Goal: Information Seeking & Learning: Learn about a topic

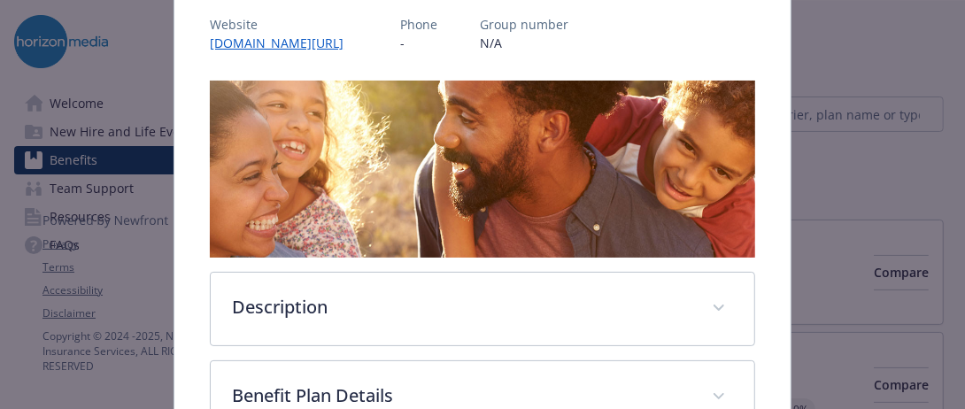
scroll to position [265, 0]
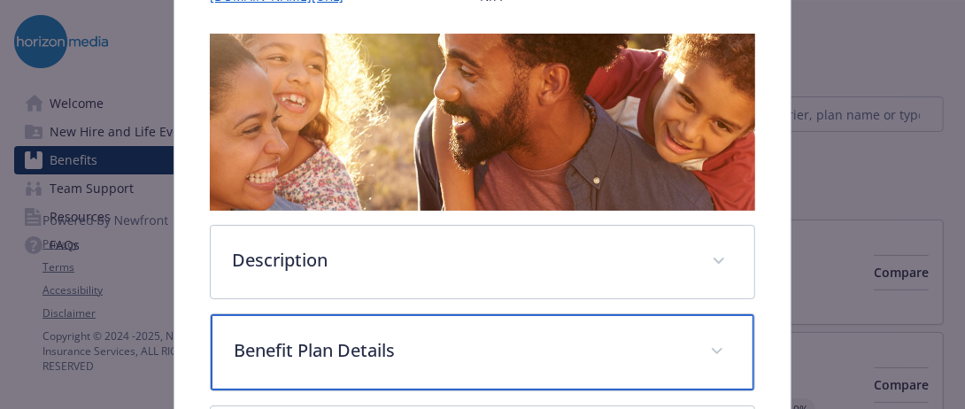
click at [301, 337] on p "Benefit Plan Details" at bounding box center [461, 350] width 455 height 27
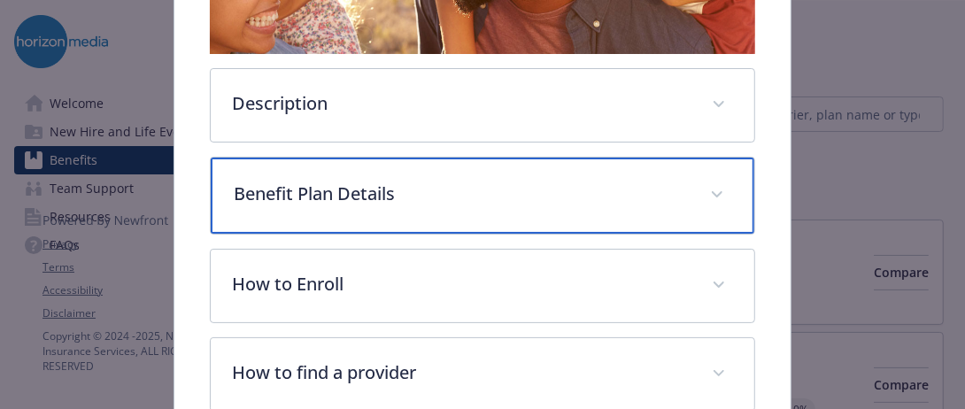
scroll to position [0, 0]
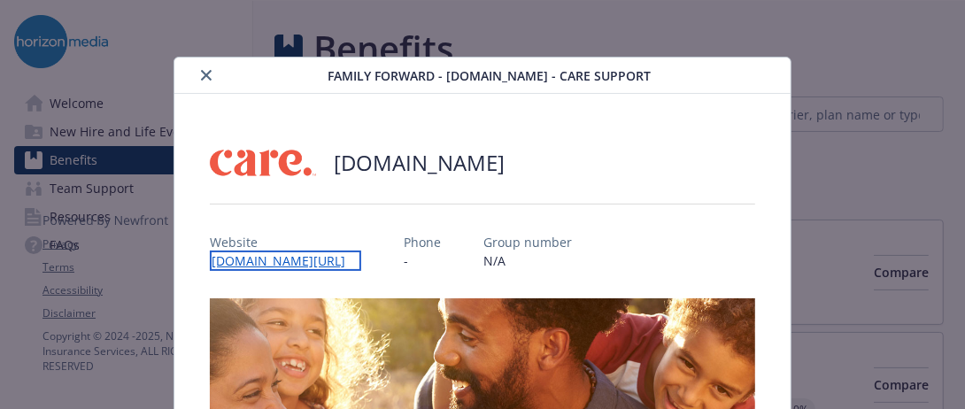
click at [246, 259] on link "[DOMAIN_NAME][URL]" at bounding box center [285, 260] width 151 height 20
click at [270, 259] on link "[DOMAIN_NAME][URL]" at bounding box center [285, 260] width 151 height 20
